Goal: Task Accomplishment & Management: Manage account settings

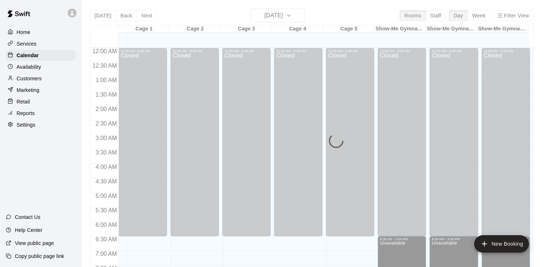
scroll to position [268, 0]
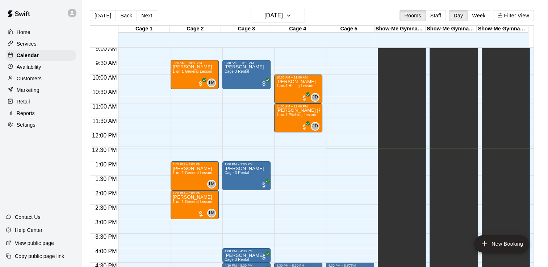
scroll to position [263, 0]
click at [144, 15] on button "Next" at bounding box center [147, 15] width 20 height 11
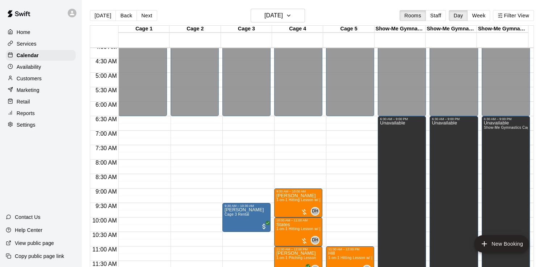
scroll to position [144, 0]
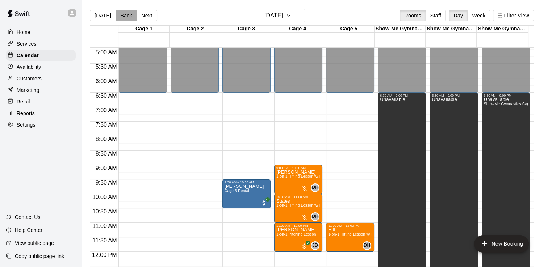
click at [123, 17] on button "Back" at bounding box center [126, 15] width 21 height 11
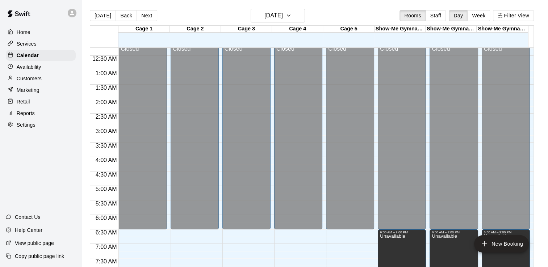
scroll to position [0, 0]
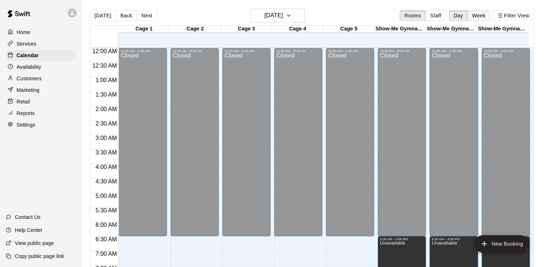
click at [481, 17] on button "Week" at bounding box center [478, 15] width 23 height 11
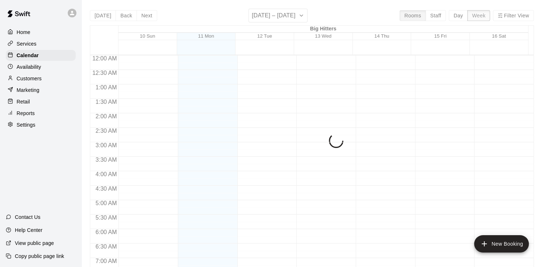
scroll to position [364, 0]
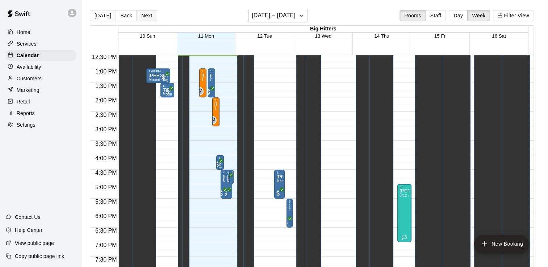
click at [142, 16] on button "Next" at bounding box center [147, 15] width 20 height 11
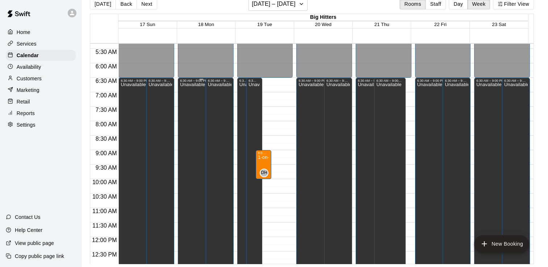
scroll to position [154, 0]
click at [45, 70] on div "Availability" at bounding box center [41, 67] width 70 height 11
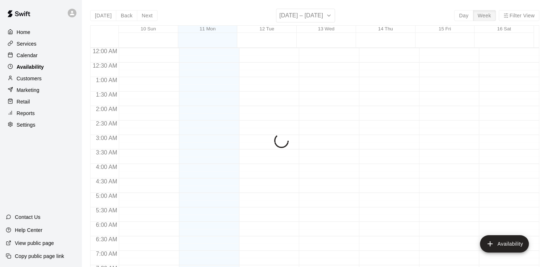
scroll to position [364, 0]
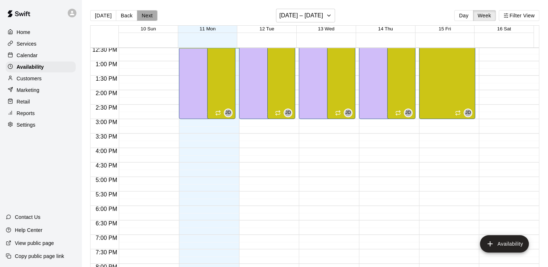
click at [143, 16] on button "Next" at bounding box center [147, 15] width 20 height 11
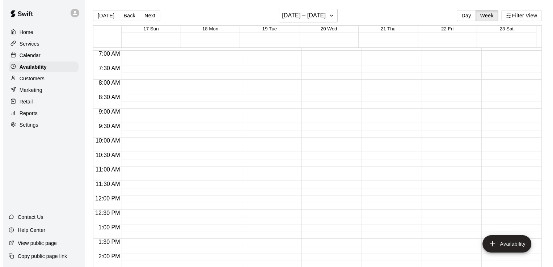
scroll to position [201, 0]
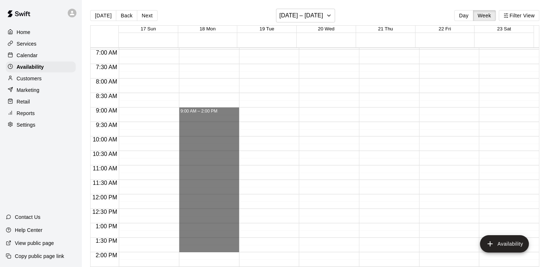
drag, startPoint x: 188, startPoint y: 110, endPoint x: 195, endPoint y: 245, distance: 134.9
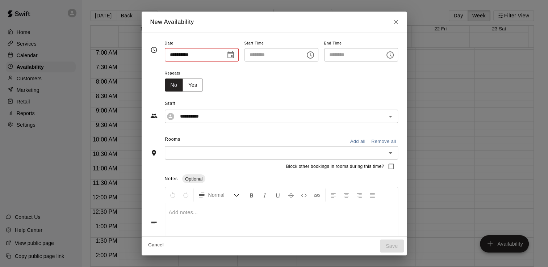
type input "**********"
type input "********"
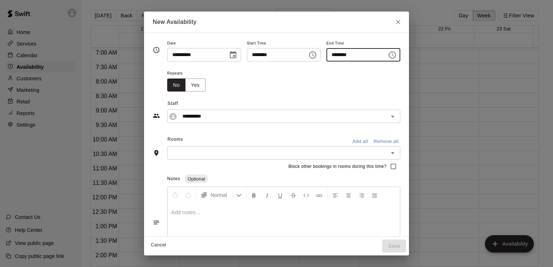
click at [346, 54] on input "********" at bounding box center [355, 54] width 56 height 13
click at [339, 54] on input "********" at bounding box center [355, 54] width 56 height 13
type input "********"
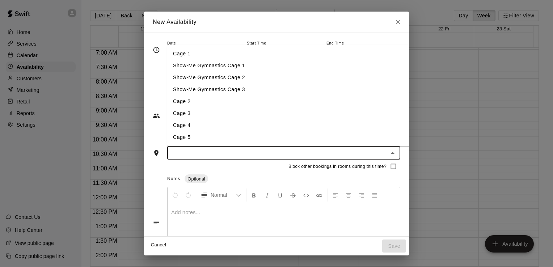
click at [231, 155] on input "text" at bounding box center [278, 153] width 217 height 9
click at [209, 101] on li "Cage 2" at bounding box center [296, 102] width 259 height 12
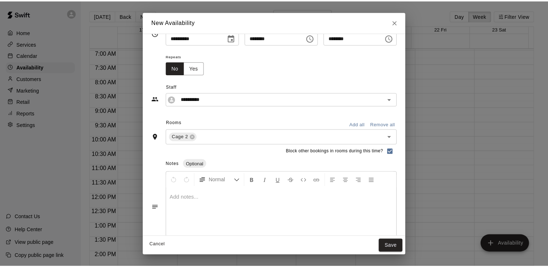
scroll to position [31, 0]
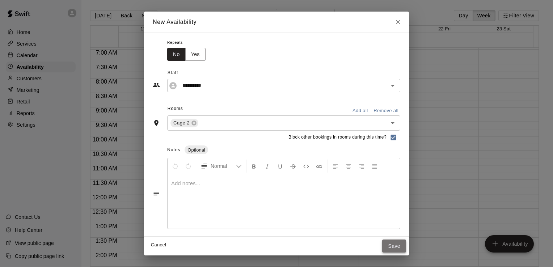
click at [406, 247] on button "Save" at bounding box center [395, 246] width 24 height 13
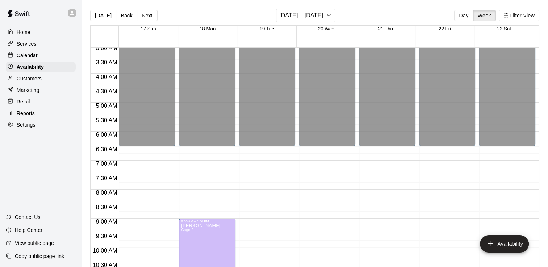
scroll to position [88, 0]
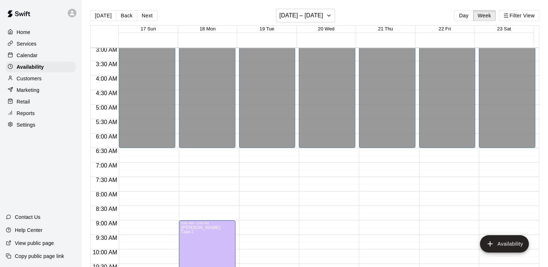
click at [38, 57] on div "Calendar" at bounding box center [41, 55] width 70 height 11
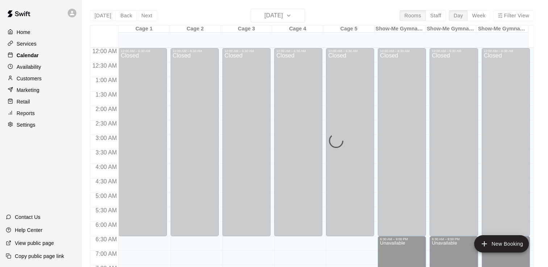
scroll to position [365, 0]
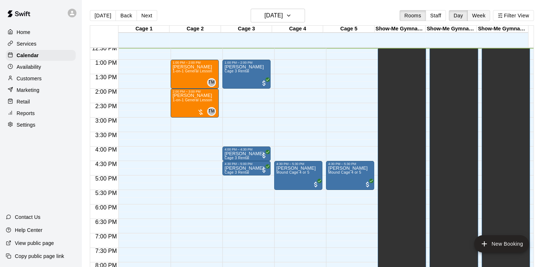
click at [477, 14] on button "Week" at bounding box center [478, 15] width 23 height 11
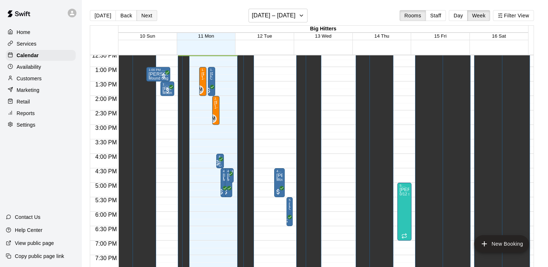
click at [145, 17] on button "Next" at bounding box center [147, 15] width 20 height 11
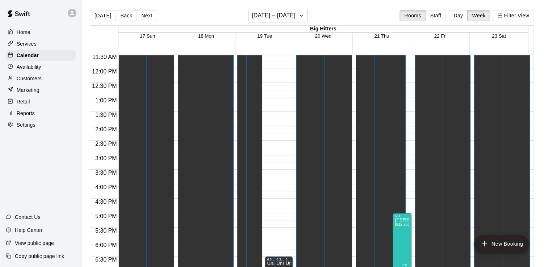
scroll to position [334, 0]
click at [48, 67] on div "Availability" at bounding box center [41, 67] width 70 height 11
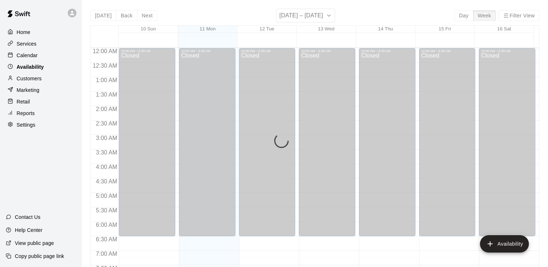
scroll to position [365, 0]
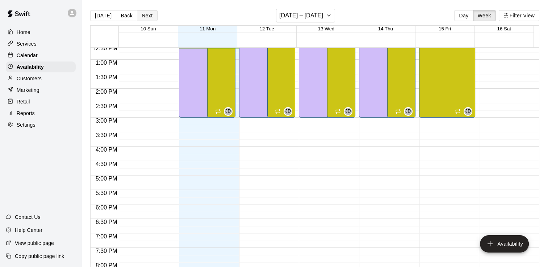
click at [145, 14] on button "Next" at bounding box center [147, 15] width 20 height 11
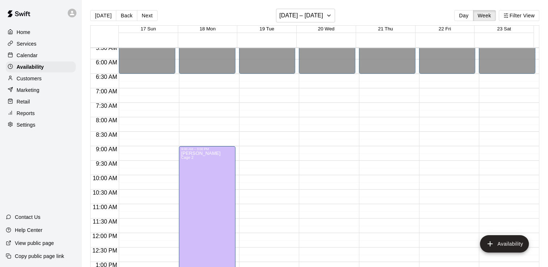
scroll to position [159, 0]
